Goal: Navigation & Orientation: Find specific page/section

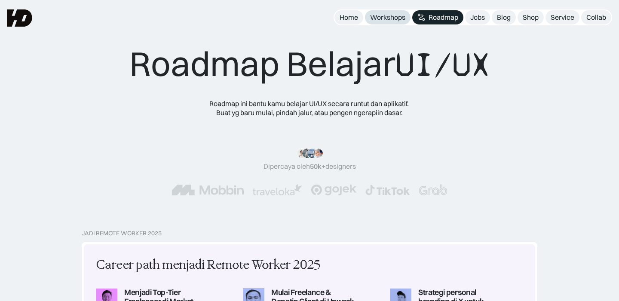
click at [397, 16] on div "Workshops" at bounding box center [387, 17] width 35 height 9
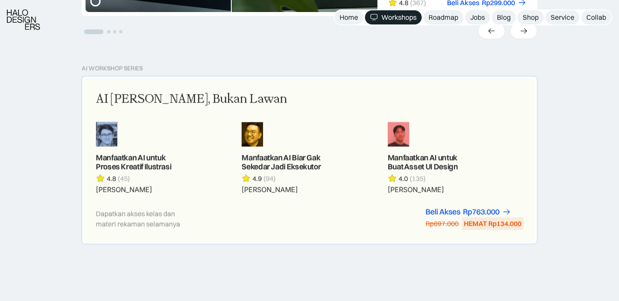
scroll to position [469, 0]
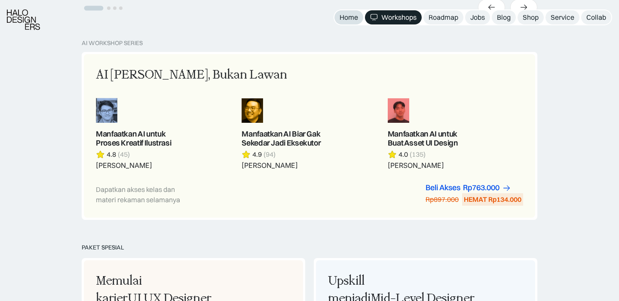
click at [352, 17] on div "Home" at bounding box center [349, 17] width 18 height 9
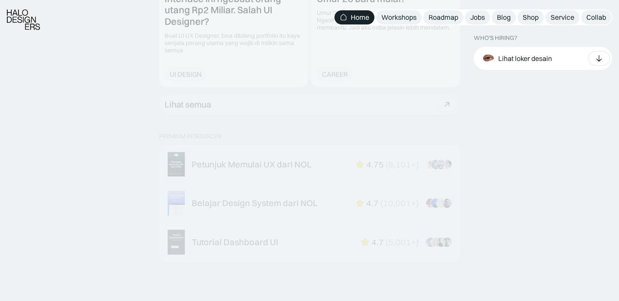
scroll to position [1375, 0]
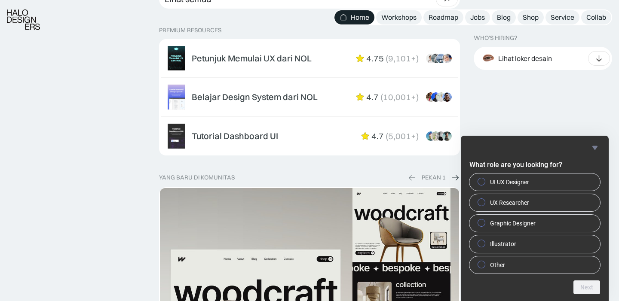
click at [577, 119] on div "WHO’S HIRING? Lihat loker desain 3D Motion Designer Sans Brothers · 15d UI Desi…" at bounding box center [543, 162] width 138 height 2423
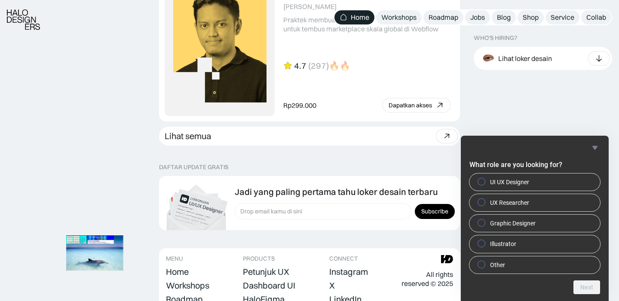
scroll to position [2465, 0]
